Goal: Navigation & Orientation: Find specific page/section

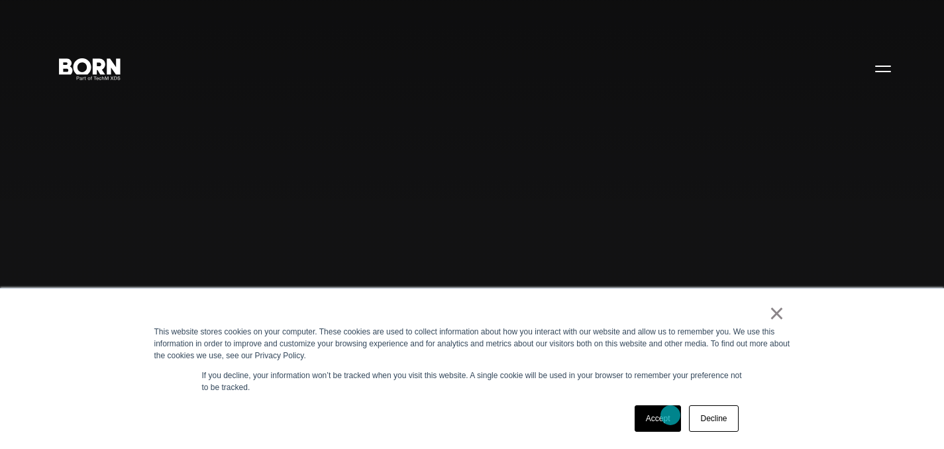
click at [670, 415] on link "Accept" at bounding box center [657, 418] width 47 height 26
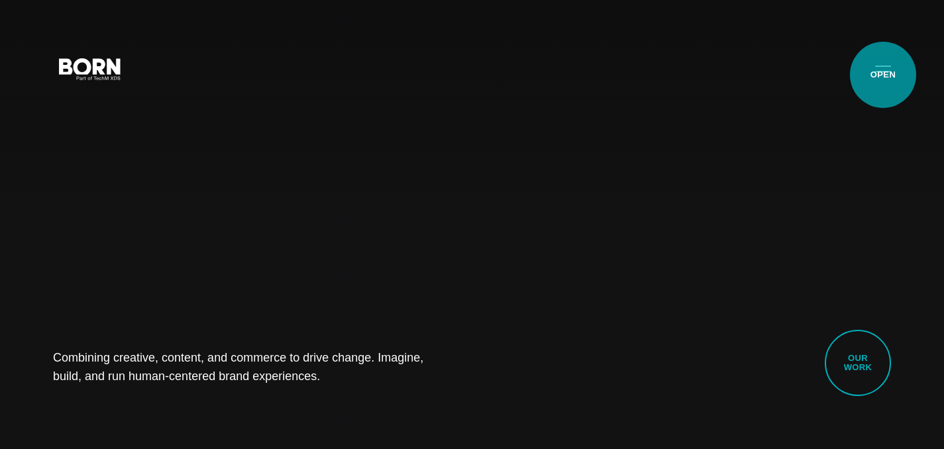
click at [883, 75] on button "Primary Menu" at bounding box center [883, 68] width 32 height 28
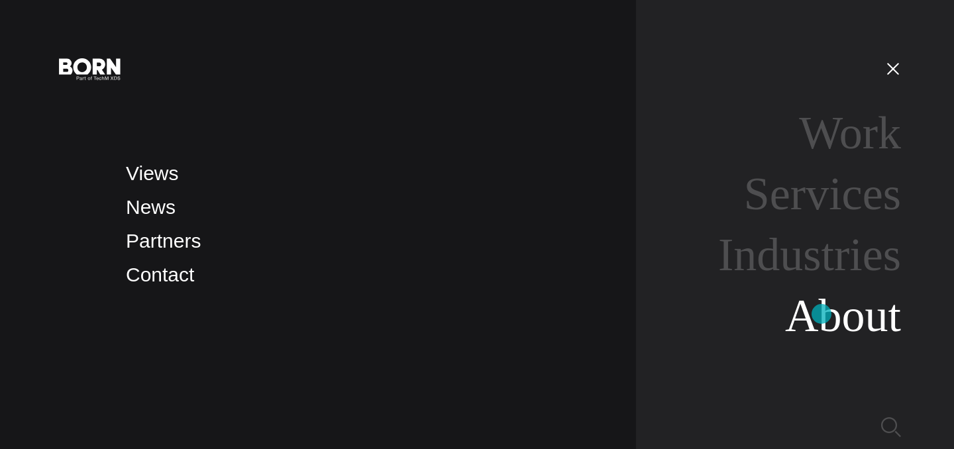
click at [821, 314] on link "About" at bounding box center [843, 315] width 116 height 51
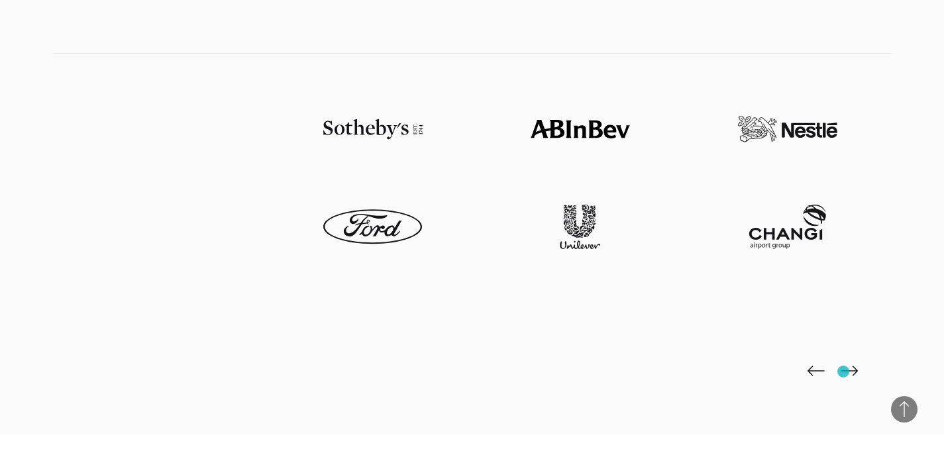
scroll to position [2922, 0]
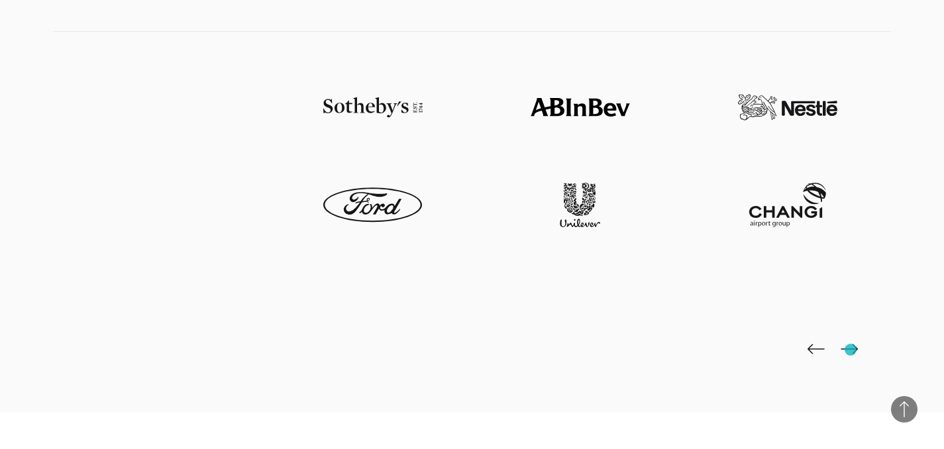
click at [850, 350] on img at bounding box center [848, 349] width 17 height 11
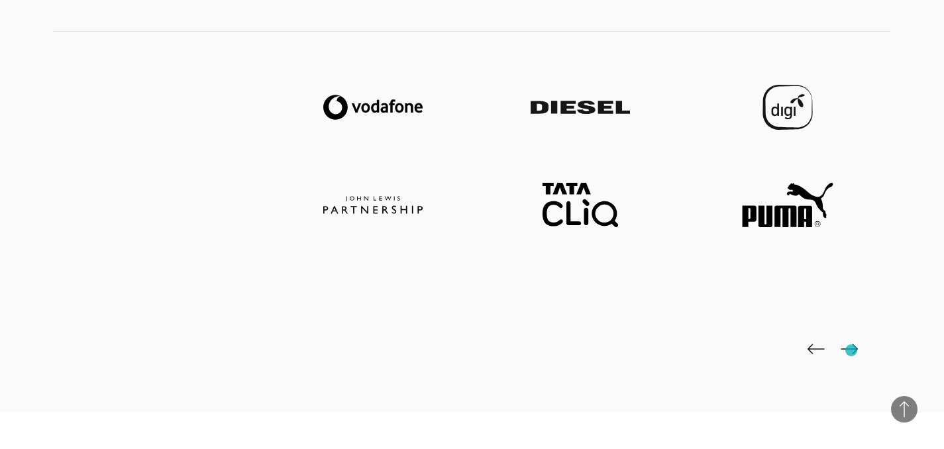
click at [851, 350] on img at bounding box center [848, 349] width 17 height 11
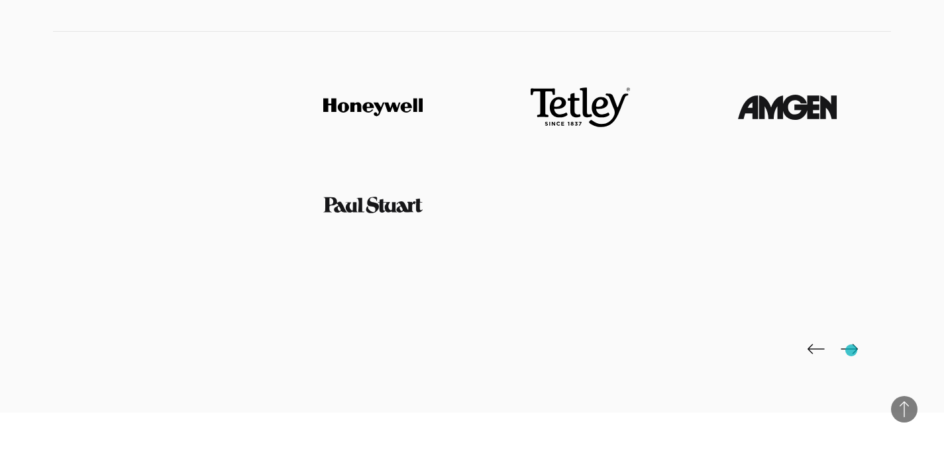
click at [851, 350] on img at bounding box center [848, 349] width 17 height 11
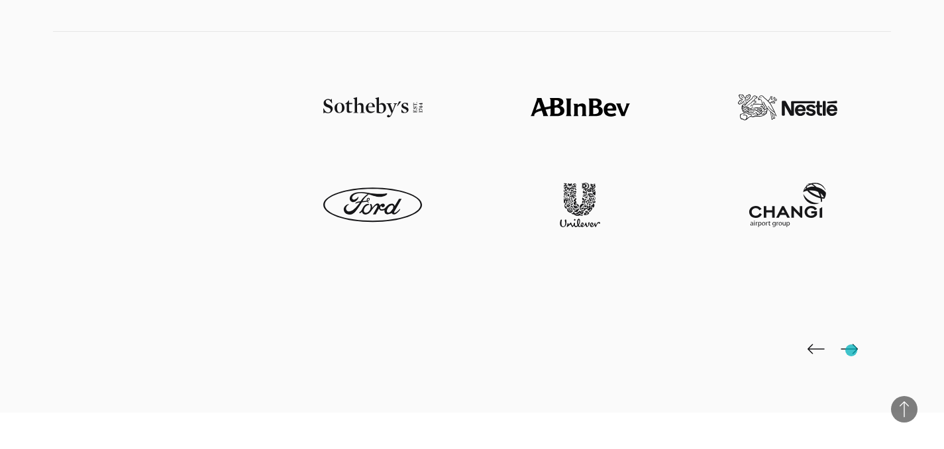
click at [851, 350] on img at bounding box center [848, 349] width 17 height 11
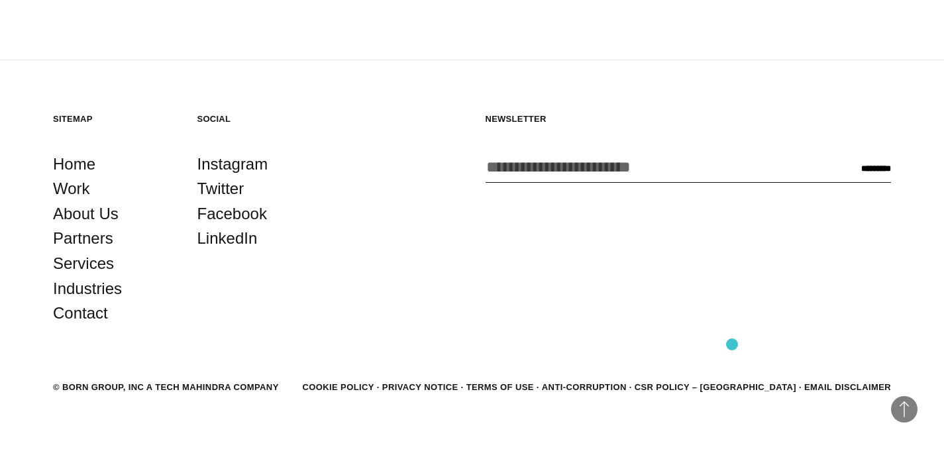
scroll to position [4452, 0]
click at [75, 201] on link "About Us" at bounding box center [86, 213] width 66 height 25
